Goal: Information Seeking & Learning: Learn about a topic

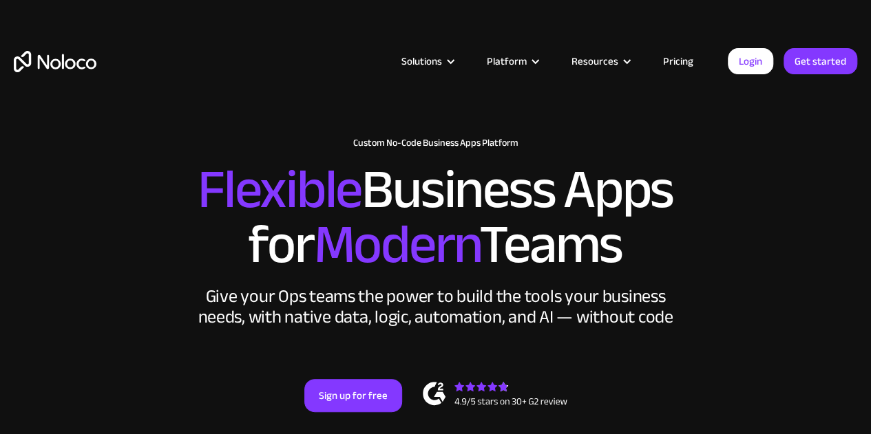
click at [684, 61] on link "Pricing" at bounding box center [678, 61] width 65 height 18
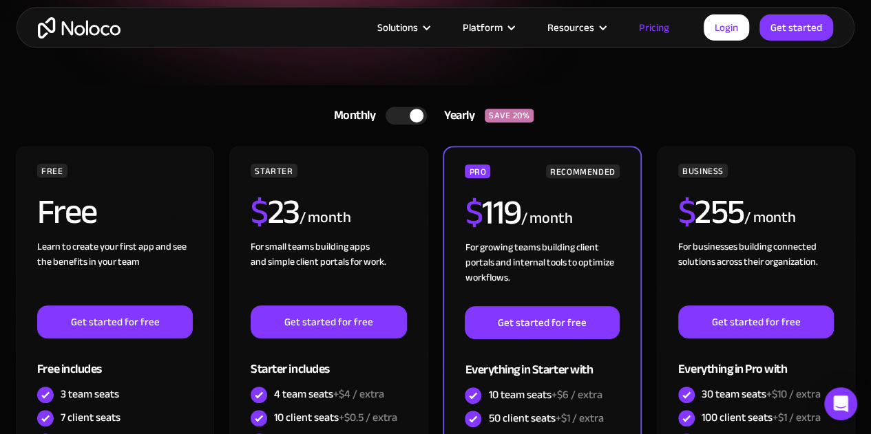
scroll to position [224, 0]
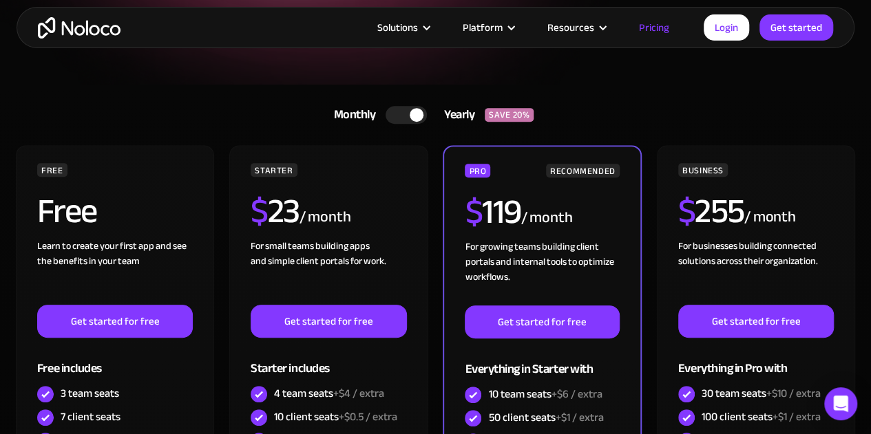
click at [399, 108] on div at bounding box center [406, 115] width 41 height 18
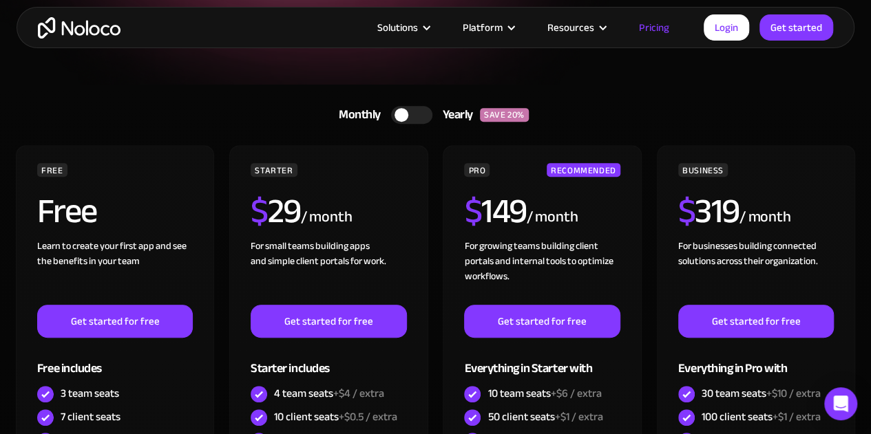
click at [421, 109] on div at bounding box center [411, 115] width 41 height 18
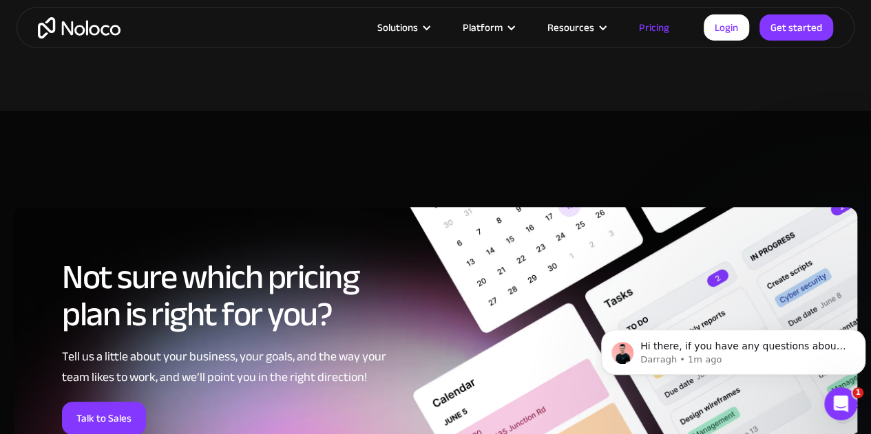
scroll to position [5348, 0]
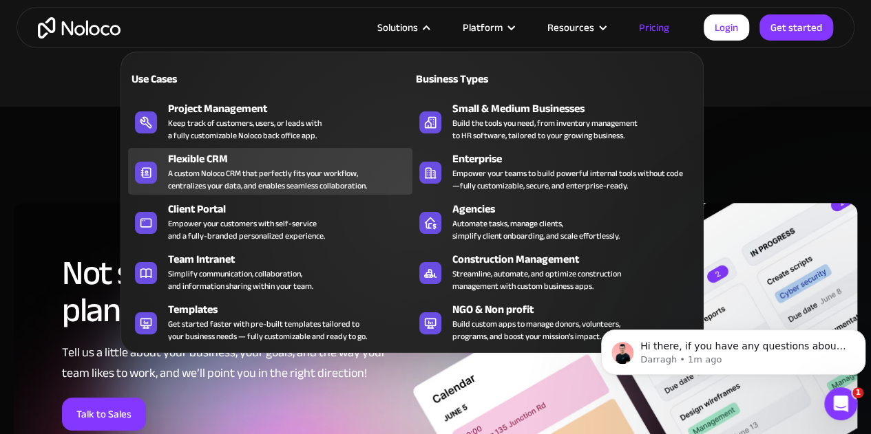
click at [255, 156] on div "Flexible CRM" at bounding box center [293, 159] width 250 height 17
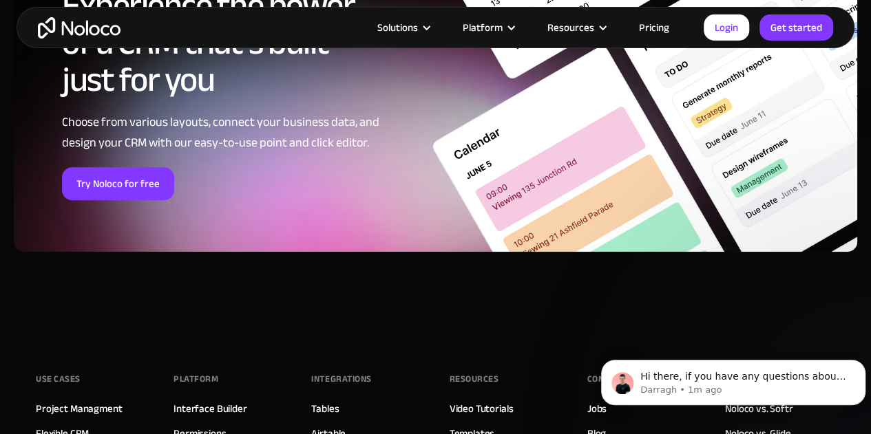
scroll to position [5501, 0]
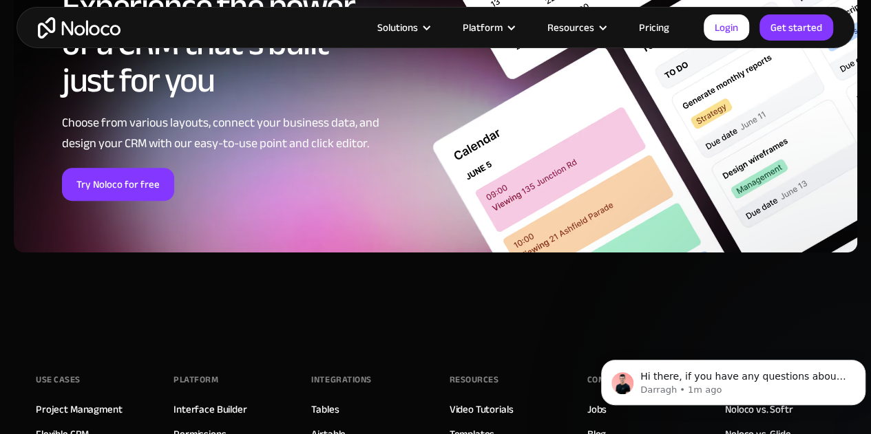
click at [0, 294] on div "Experience the power of a CRM that’s built just for you Choose from various lay…" at bounding box center [435, 108] width 871 height 372
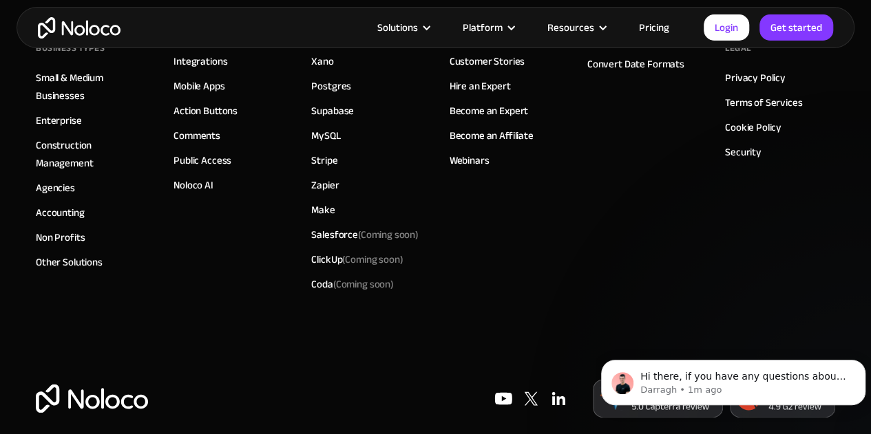
scroll to position [6069, 0]
